Goal: Task Accomplishment & Management: Use online tool/utility

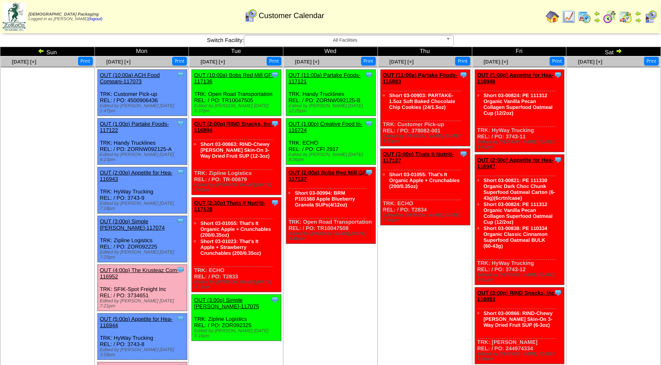
click at [147, 267] on link "OUT (4:00p) The Krusteaz Com-116952" at bounding box center [139, 273] width 79 height 13
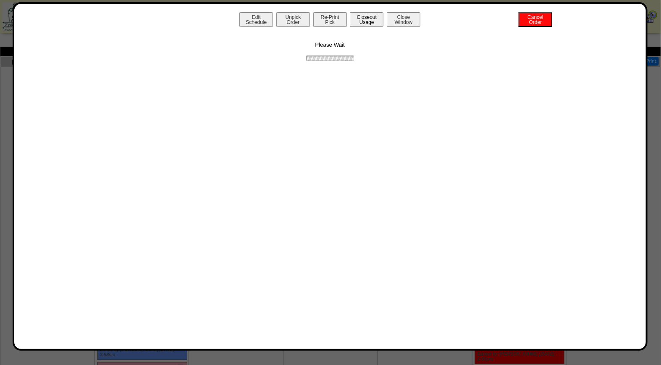
click at [367, 21] on button "Closeout Usage" at bounding box center [367, 19] width 34 height 15
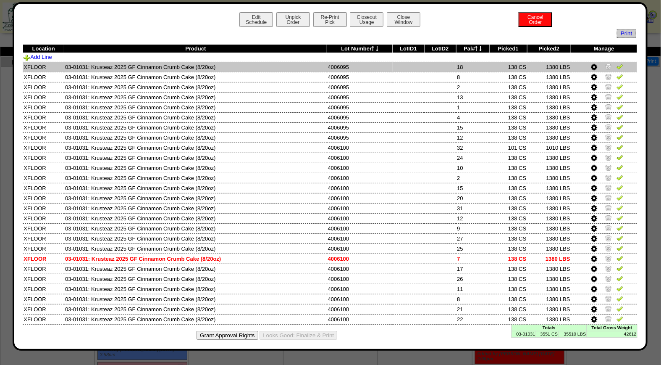
click at [617, 65] on img at bounding box center [620, 66] width 7 height 7
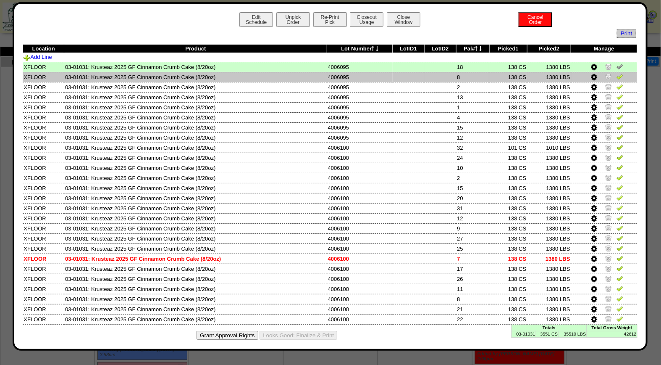
click at [617, 76] on img at bounding box center [620, 76] width 7 height 7
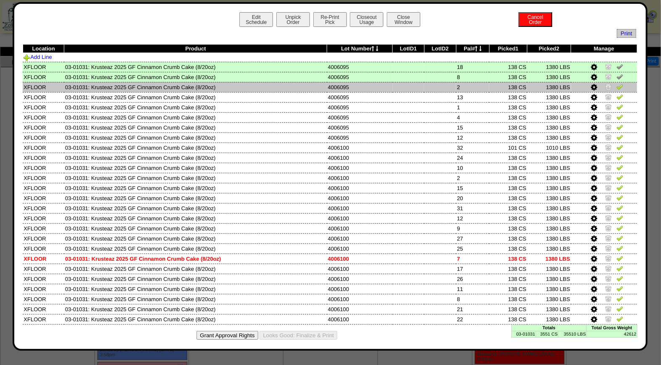
click at [617, 87] on img at bounding box center [620, 86] width 7 height 7
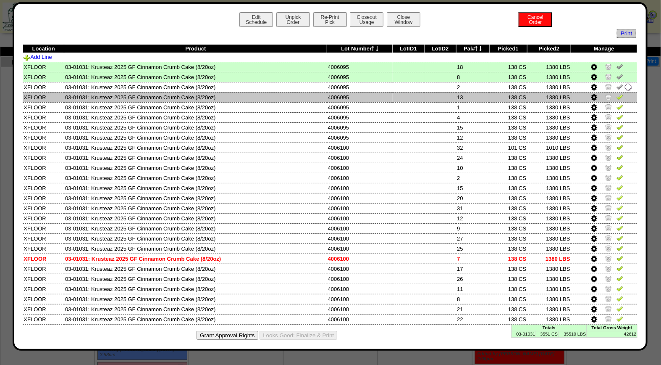
click at [617, 99] on img at bounding box center [620, 96] width 7 height 7
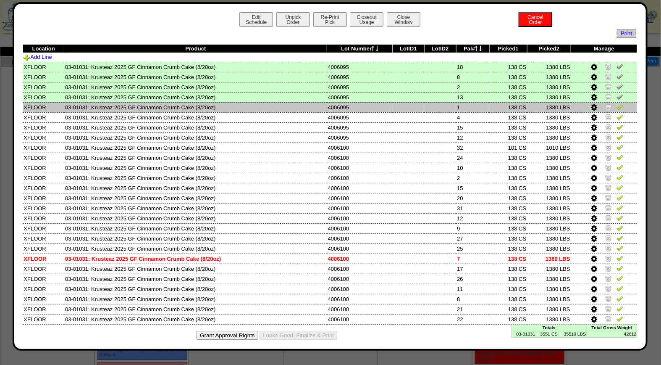
click at [617, 106] on img at bounding box center [620, 106] width 7 height 7
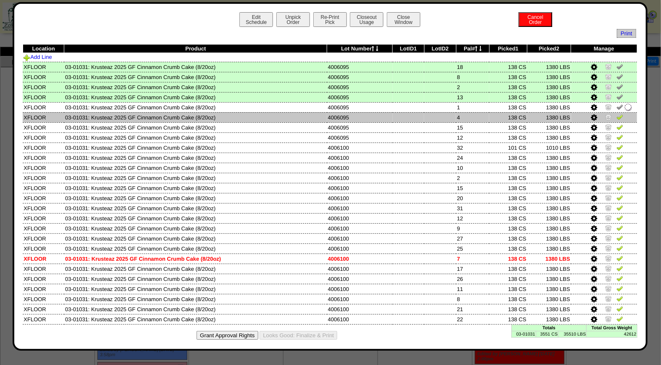
click at [617, 119] on img at bounding box center [620, 116] width 7 height 7
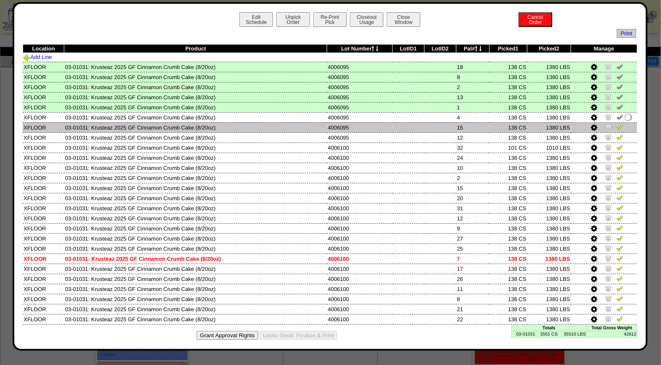
click at [617, 126] on img at bounding box center [620, 127] width 7 height 7
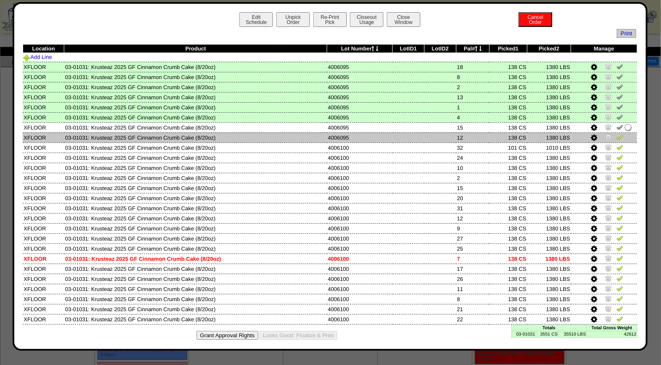
click at [617, 137] on img at bounding box center [620, 137] width 7 height 7
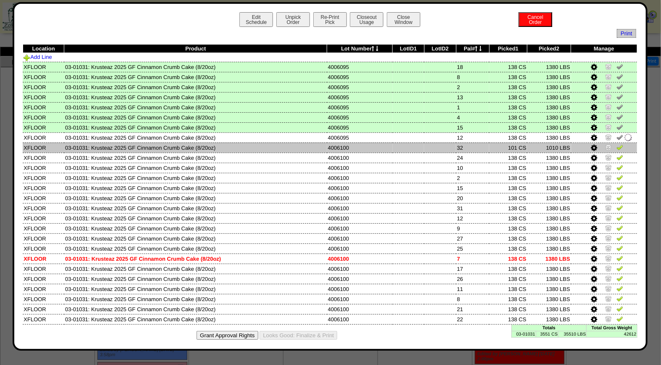
click at [617, 147] on img at bounding box center [620, 147] width 7 height 7
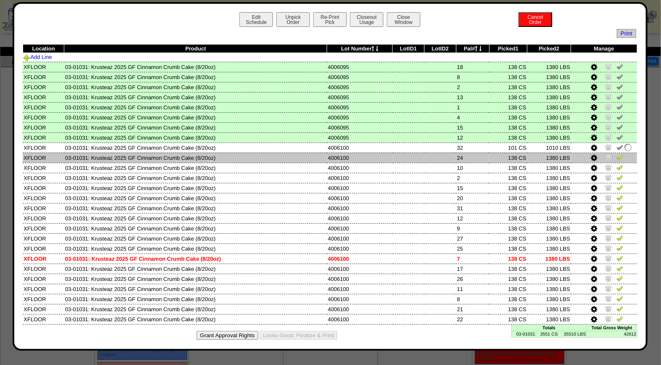
click at [617, 154] on img at bounding box center [620, 157] width 7 height 7
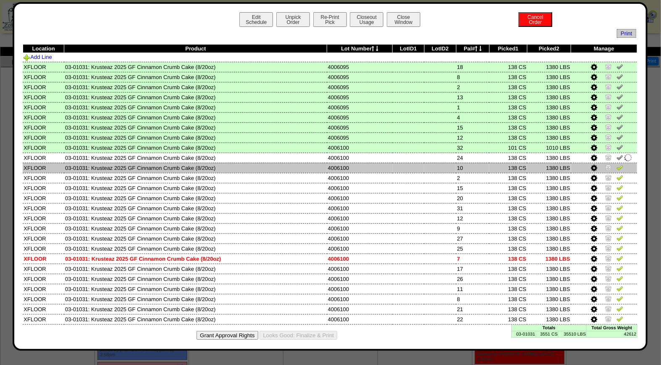
click at [617, 165] on img at bounding box center [620, 167] width 7 height 7
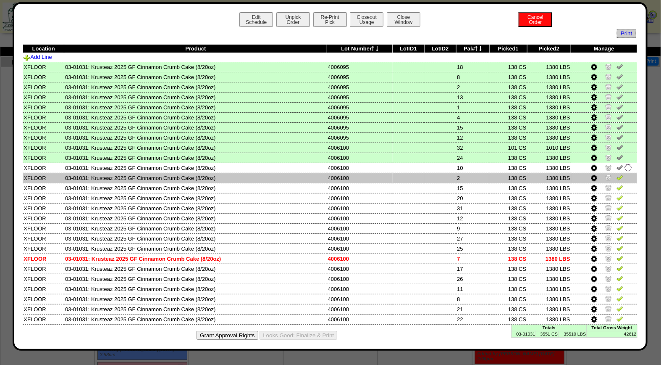
click at [617, 174] on img at bounding box center [620, 177] width 7 height 7
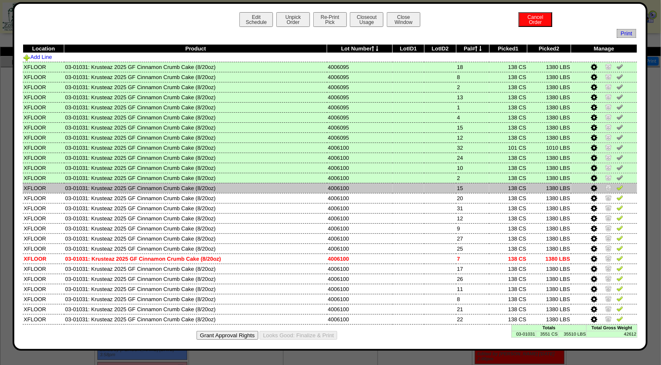
click at [617, 187] on img at bounding box center [620, 187] width 7 height 7
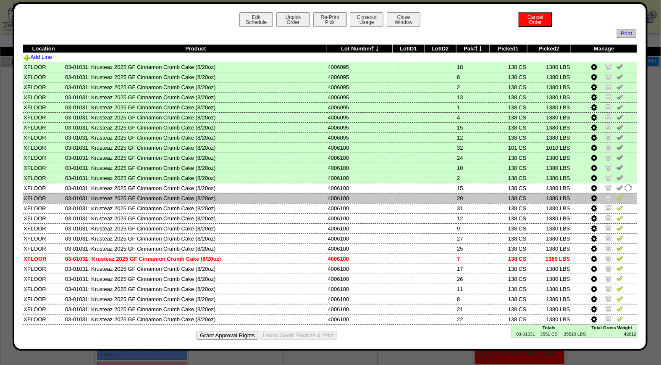
click at [617, 195] on img at bounding box center [620, 197] width 7 height 7
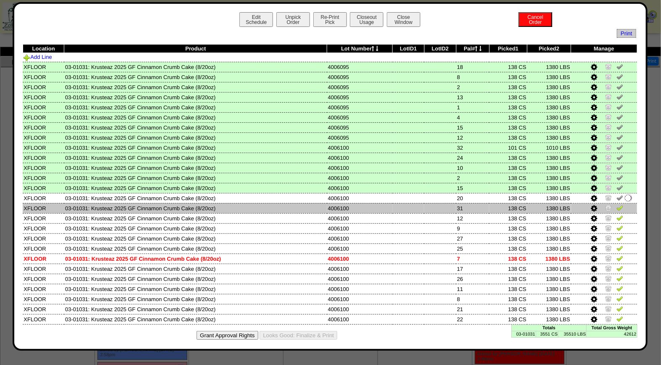
click at [617, 204] on img at bounding box center [620, 207] width 7 height 7
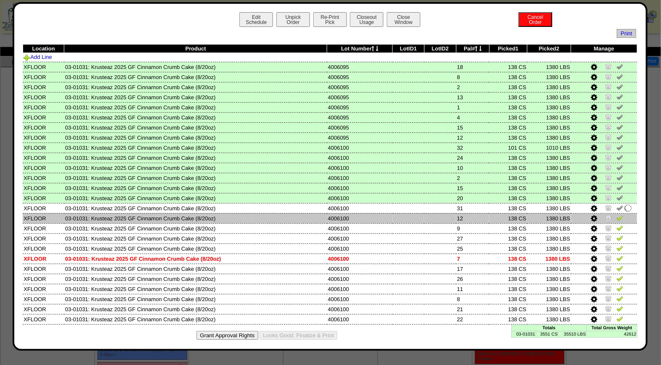
click at [617, 216] on img at bounding box center [620, 217] width 7 height 7
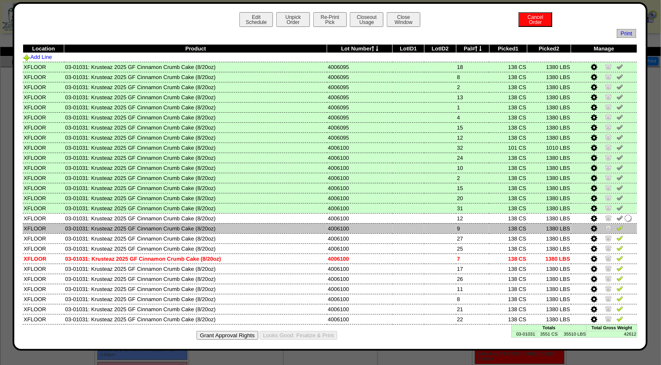
click at [617, 224] on img at bounding box center [620, 227] width 7 height 7
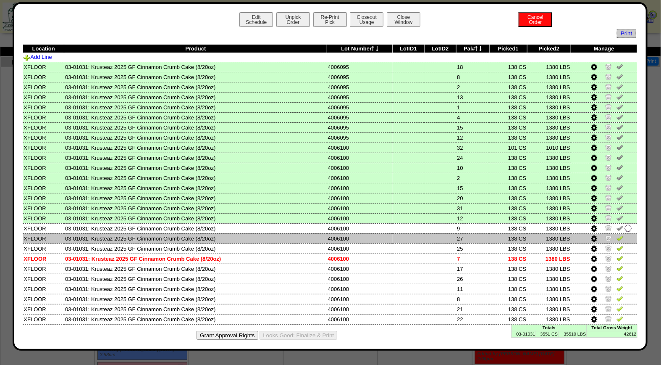
click at [617, 238] on img at bounding box center [620, 237] width 7 height 7
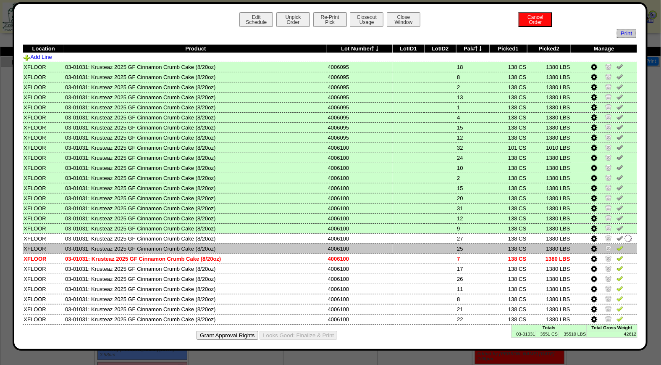
click at [617, 247] on img at bounding box center [620, 248] width 7 height 7
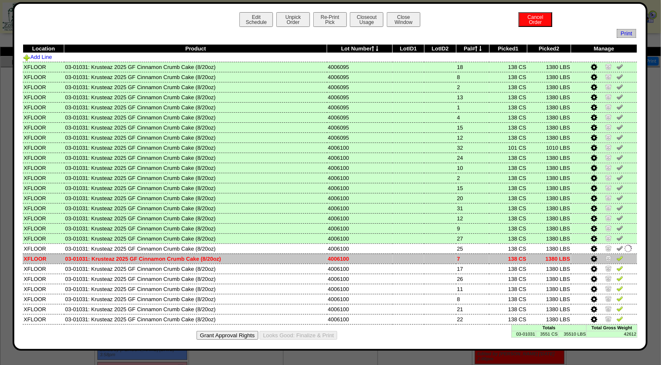
click at [617, 255] on img at bounding box center [620, 258] width 7 height 7
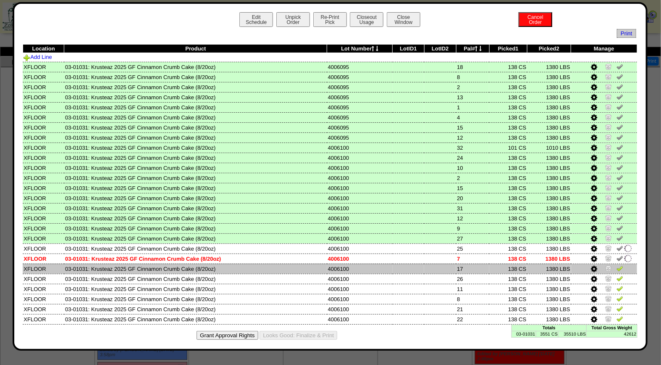
click at [617, 265] on img at bounding box center [620, 268] width 7 height 7
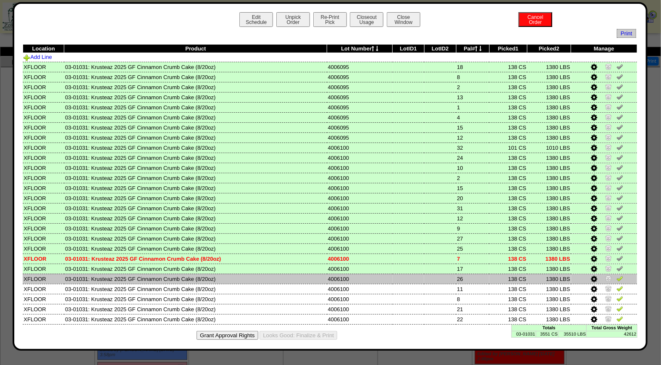
click at [617, 276] on img at bounding box center [620, 278] width 7 height 7
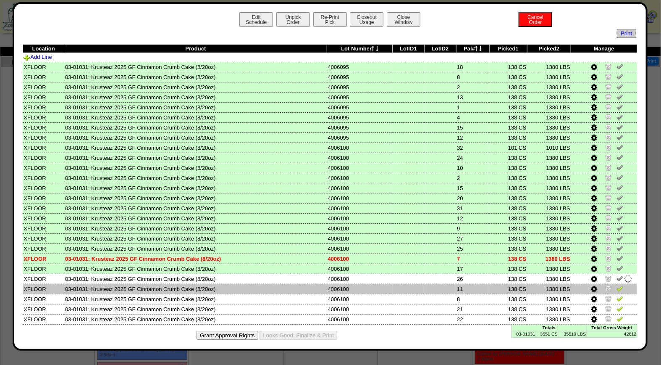
click at [617, 286] on img at bounding box center [620, 288] width 7 height 7
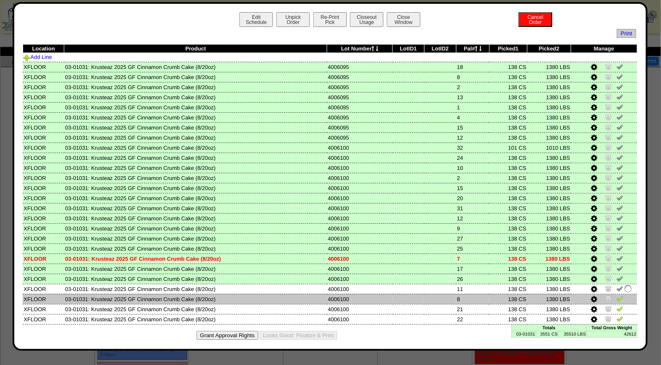
click at [617, 297] on link at bounding box center [620, 300] width 7 height 6
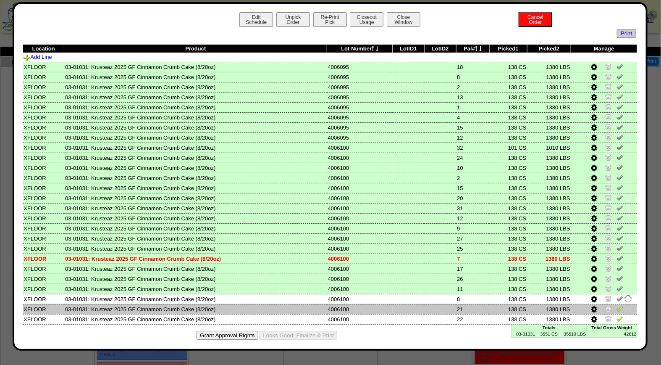
click at [617, 305] on img at bounding box center [620, 308] width 7 height 7
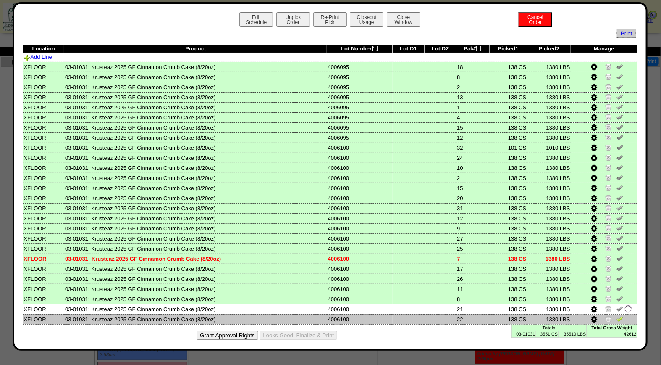
click at [617, 315] on img at bounding box center [620, 318] width 7 height 7
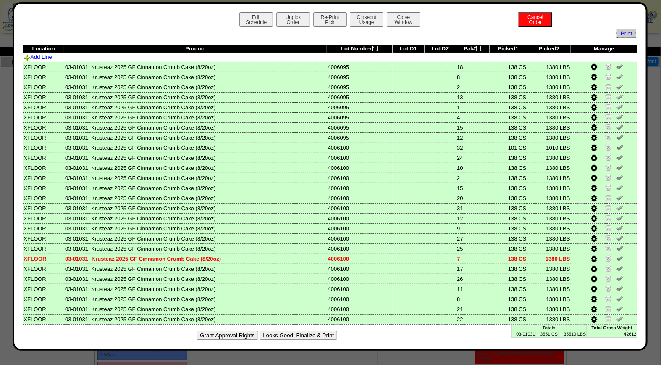
click at [302, 331] on button "Looks Good: Finalize & Print" at bounding box center [299, 335] width 78 height 9
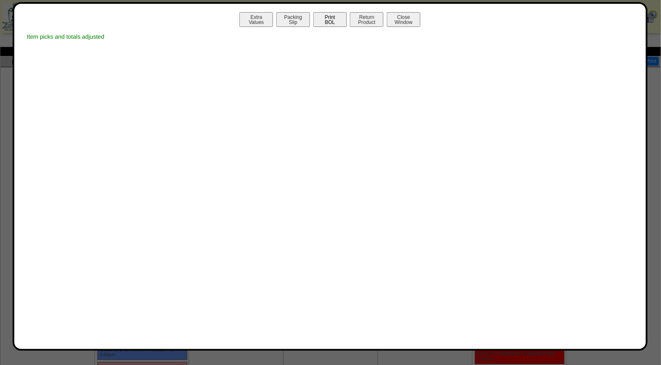
click at [344, 18] on button "Print BOL" at bounding box center [330, 19] width 34 height 15
